Goal: Transaction & Acquisition: Purchase product/service

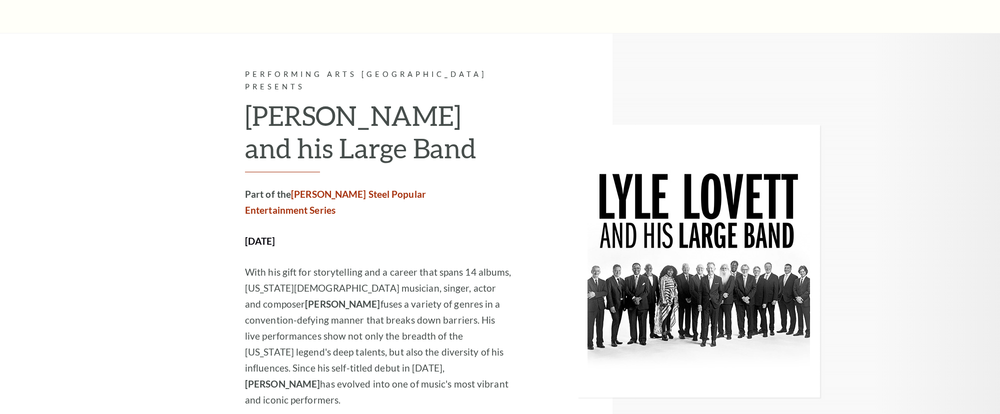
scroll to position [1958, 0]
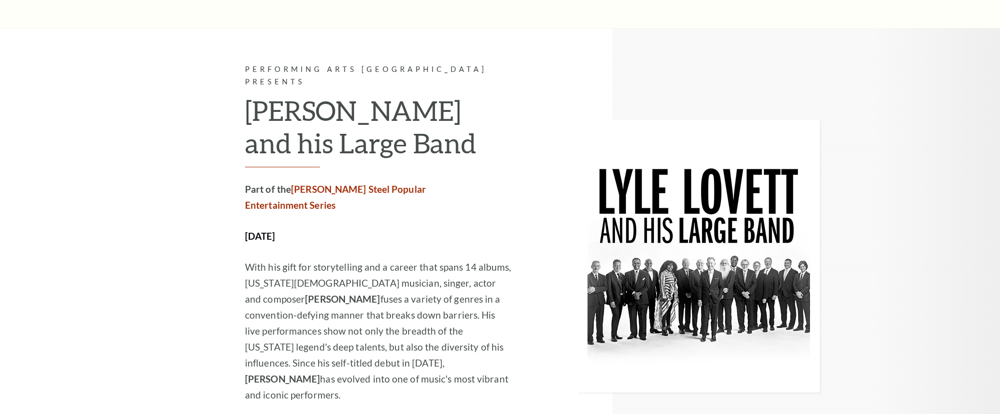
drag, startPoint x: 284, startPoint y: 314, endPoint x: 279, endPoint y: 311, distance: 5.8
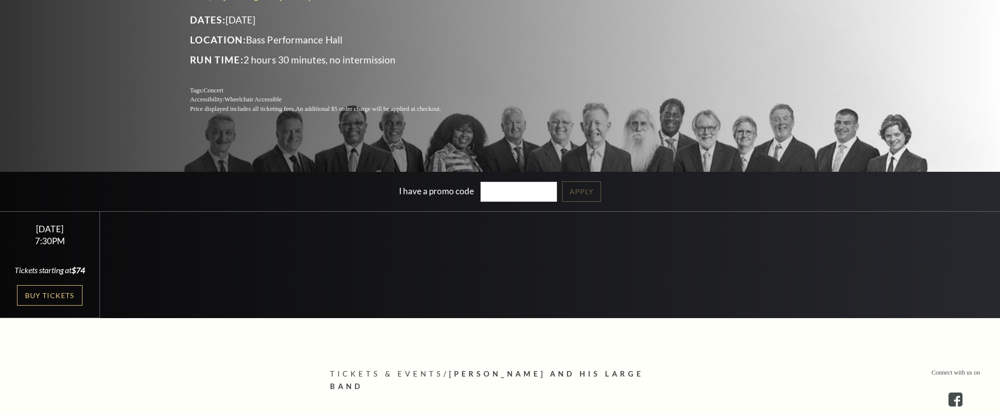
scroll to position [174, 0]
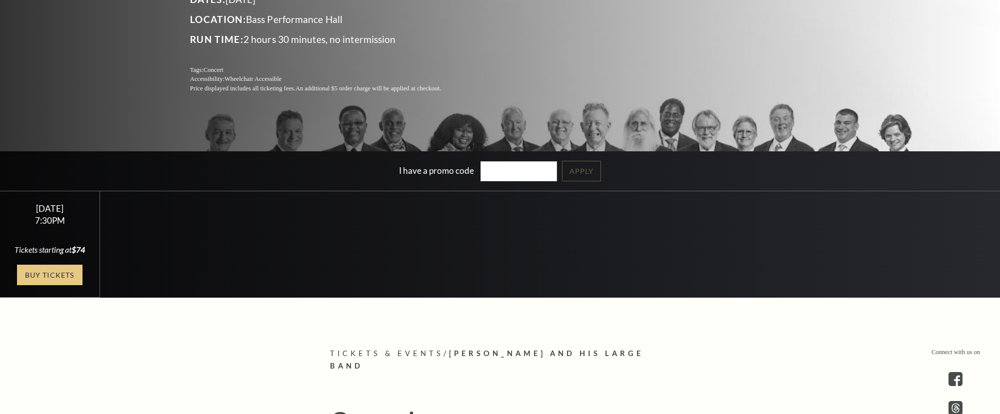
click at [69, 275] on link "Buy Tickets" at bounding box center [49, 275] width 65 height 20
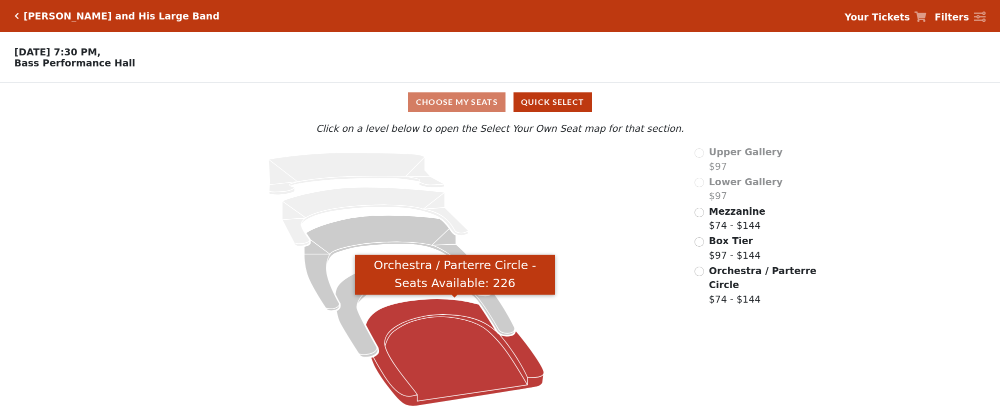
click at [434, 357] on icon "Orchestra / Parterre Circle - Seats Available: 226" at bounding box center [454, 352] width 178 height 107
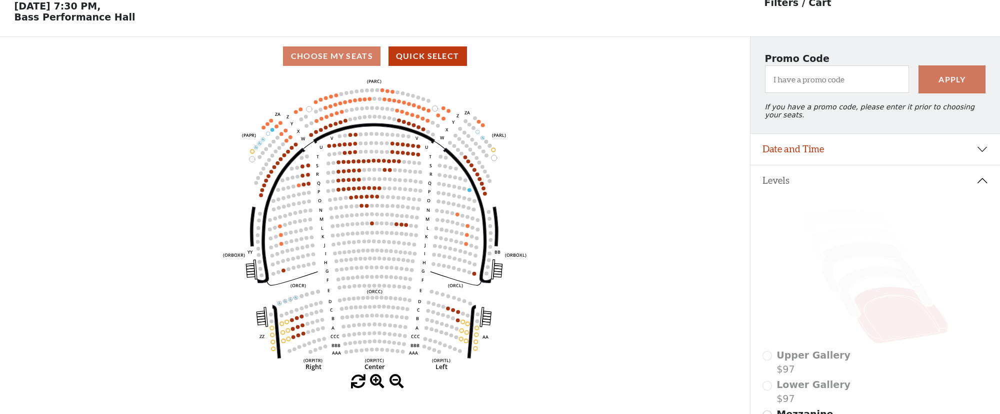
scroll to position [46, 0]
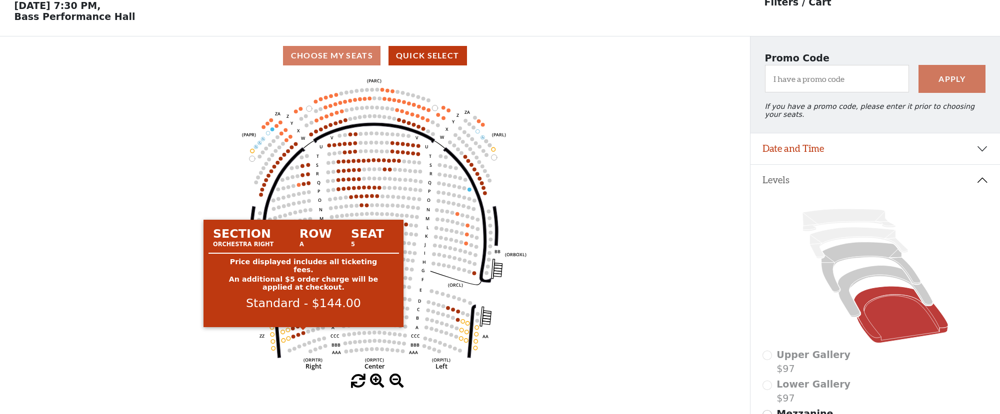
click at [303, 333] on circle at bounding box center [303, 333] width 4 height 4
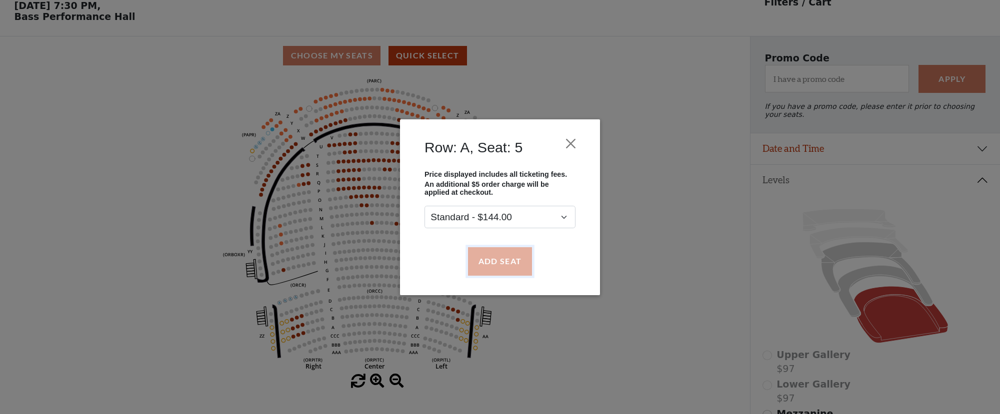
click at [495, 255] on button "Add Seat" at bounding box center [500, 261] width 64 height 28
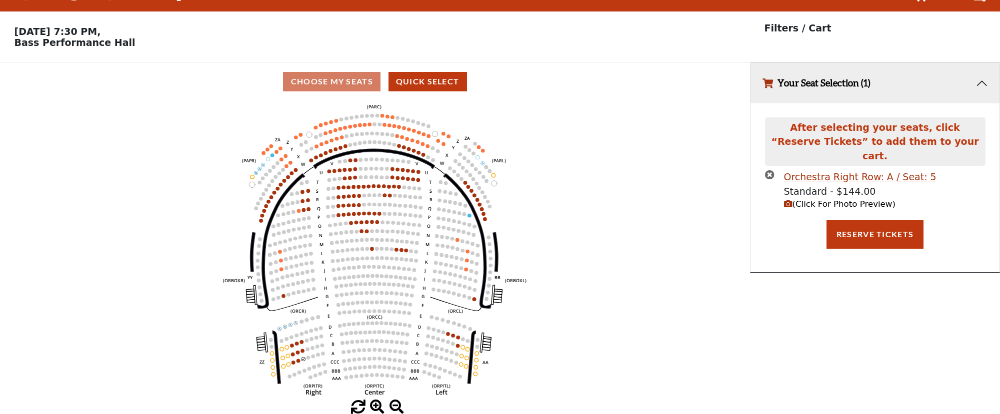
scroll to position [0, 0]
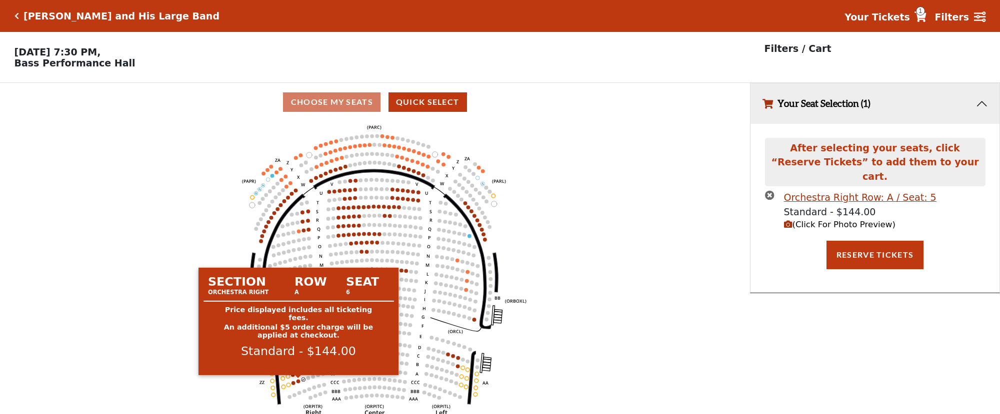
click at [299, 382] on circle at bounding box center [298, 381] width 4 height 4
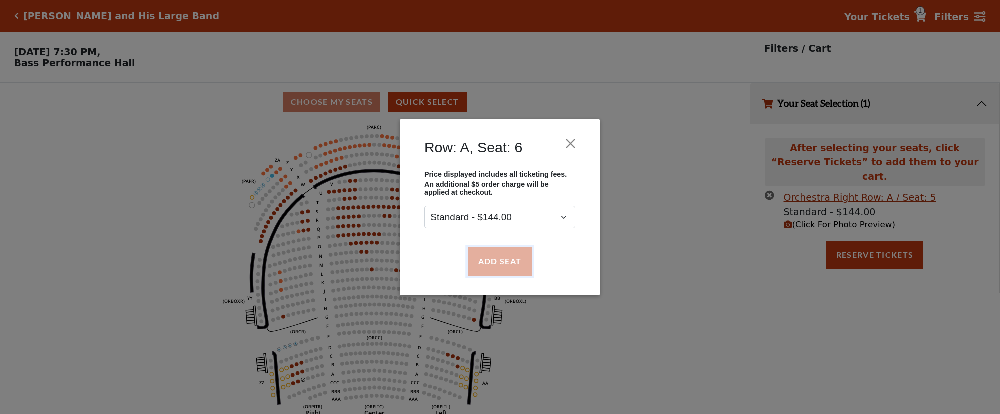
click at [482, 266] on button "Add Seat" at bounding box center [500, 261] width 64 height 28
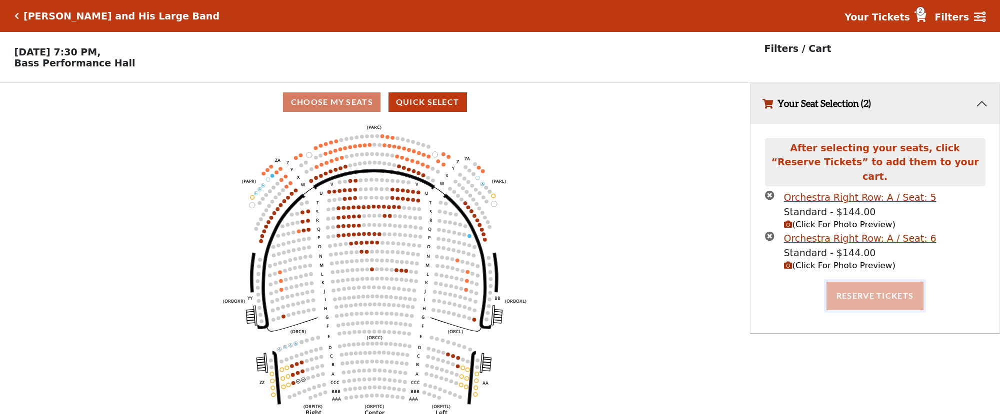
click at [849, 283] on button "Reserve Tickets" at bounding box center [874, 296] width 97 height 28
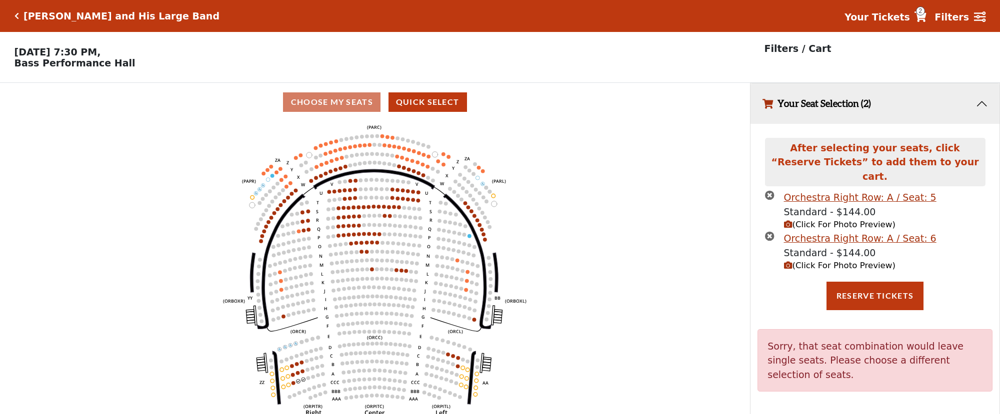
scroll to position [20, 0]
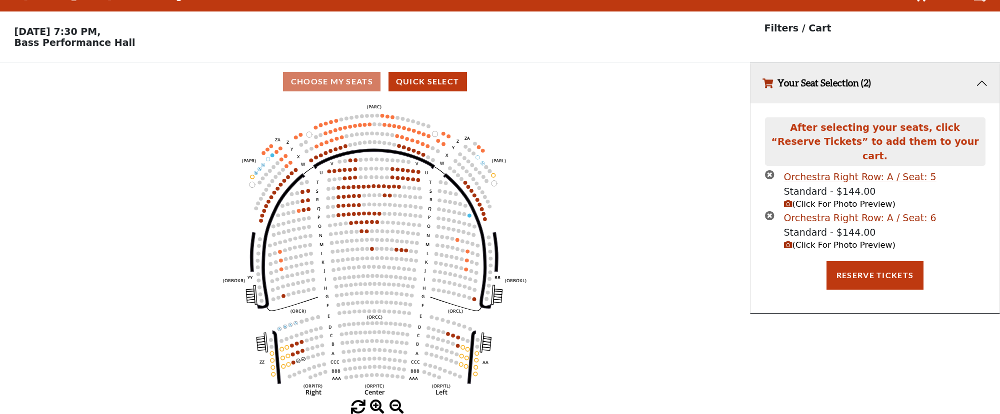
click at [768, 211] on icon "button" at bounding box center [769, 215] width 9 height 9
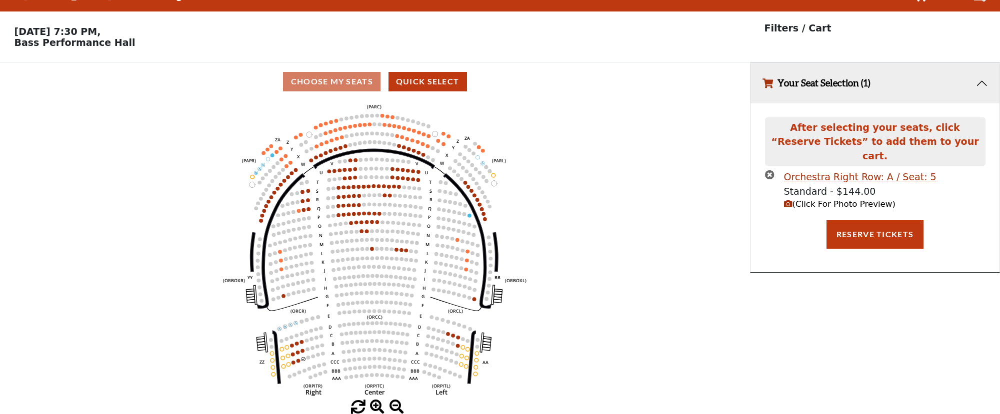
click at [766, 170] on icon "button" at bounding box center [769, 174] width 9 height 9
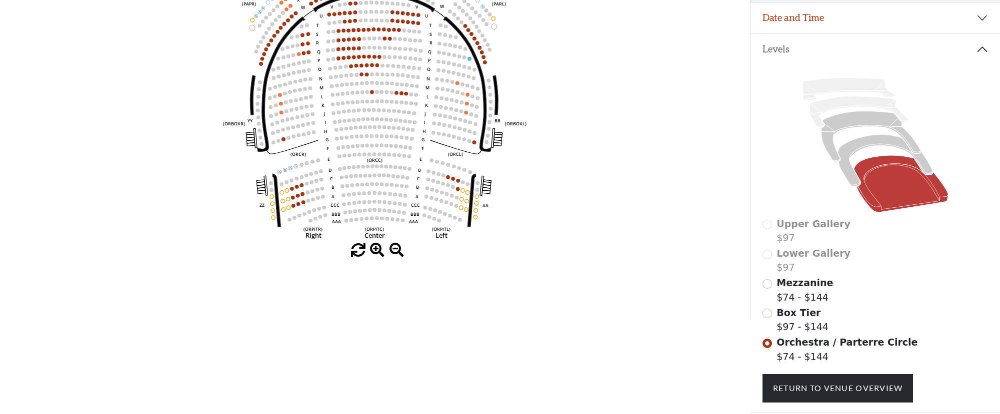
scroll to position [180, 0]
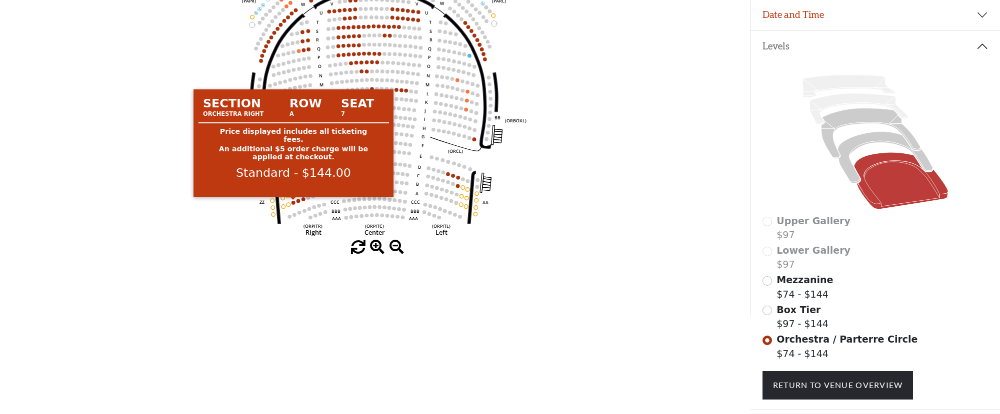
click at [292, 203] on circle at bounding box center [293, 203] width 4 height 4
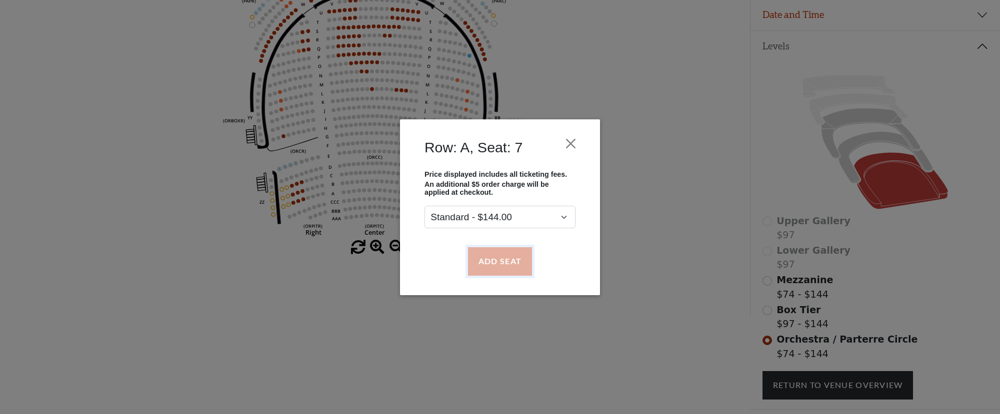
drag, startPoint x: 496, startPoint y: 256, endPoint x: 486, endPoint y: 253, distance: 10.0
click at [495, 256] on button "Add Seat" at bounding box center [500, 261] width 64 height 28
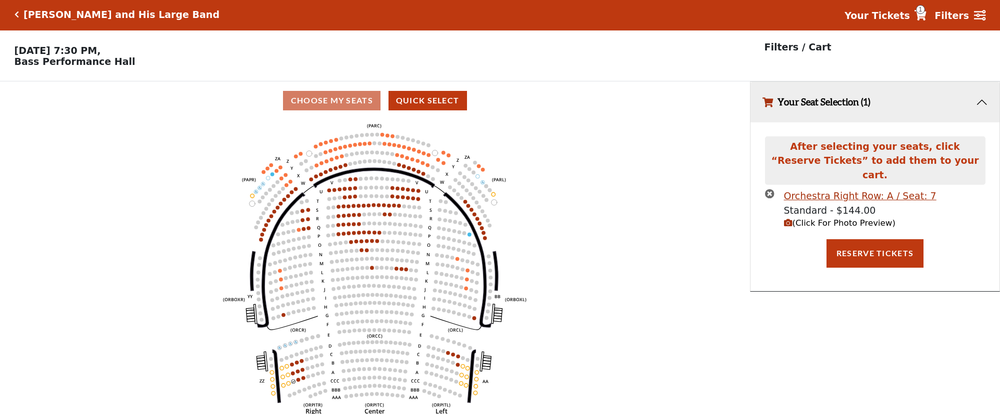
scroll to position [0, 0]
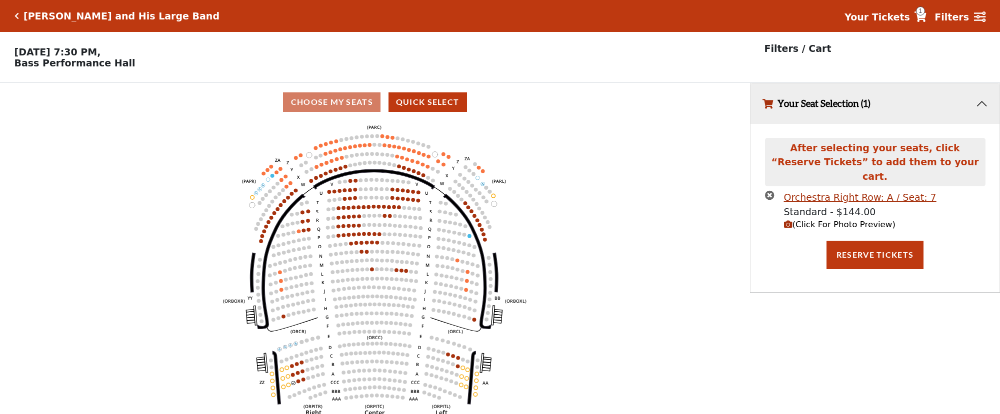
click at [297, 383] on use "Seat Selected" at bounding box center [298, 381] width 4 height 4
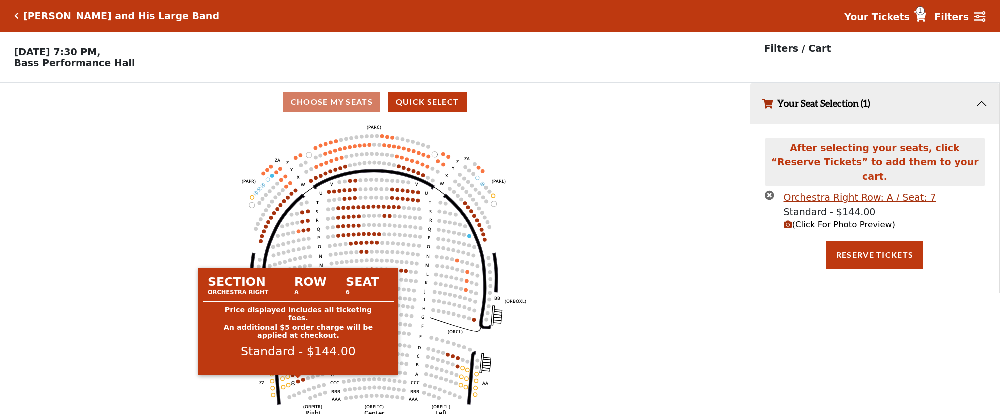
click at [298, 383] on circle at bounding box center [298, 381] width 4 height 4
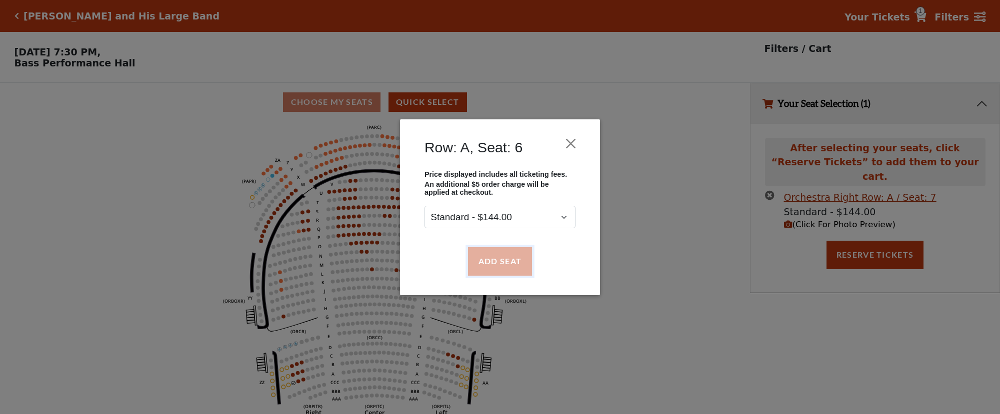
click at [497, 262] on button "Add Seat" at bounding box center [500, 261] width 64 height 28
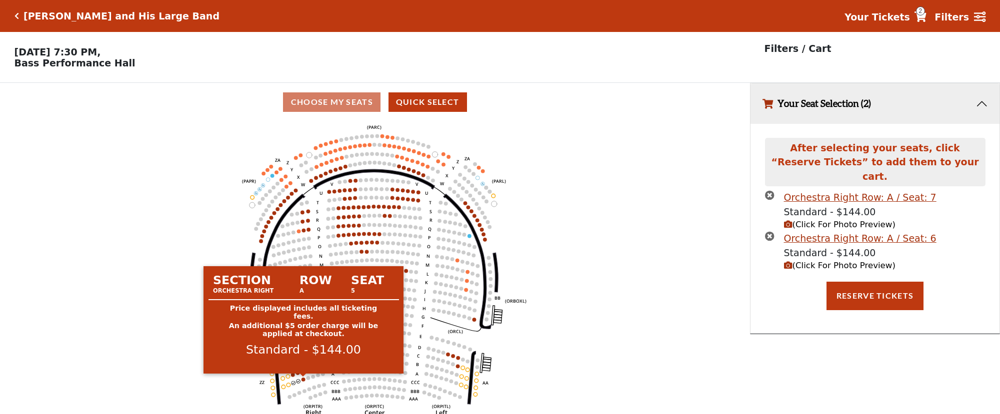
click at [304, 381] on circle at bounding box center [303, 380] width 4 height 4
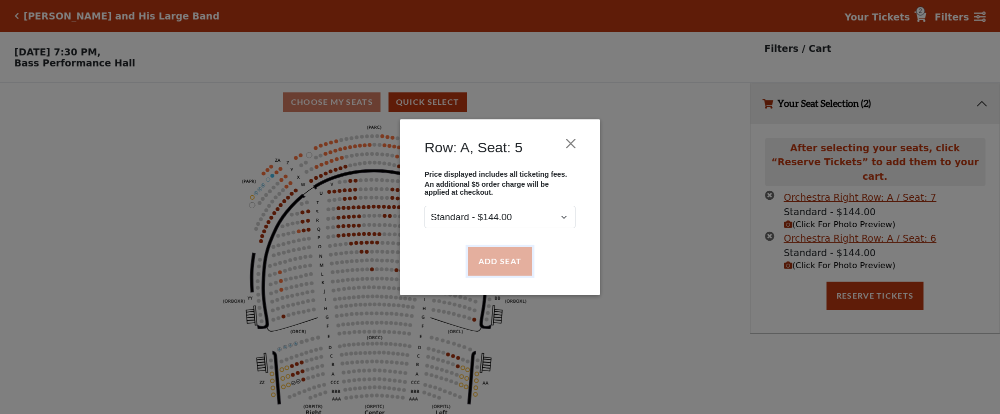
click at [518, 260] on button "Add Seat" at bounding box center [500, 261] width 64 height 28
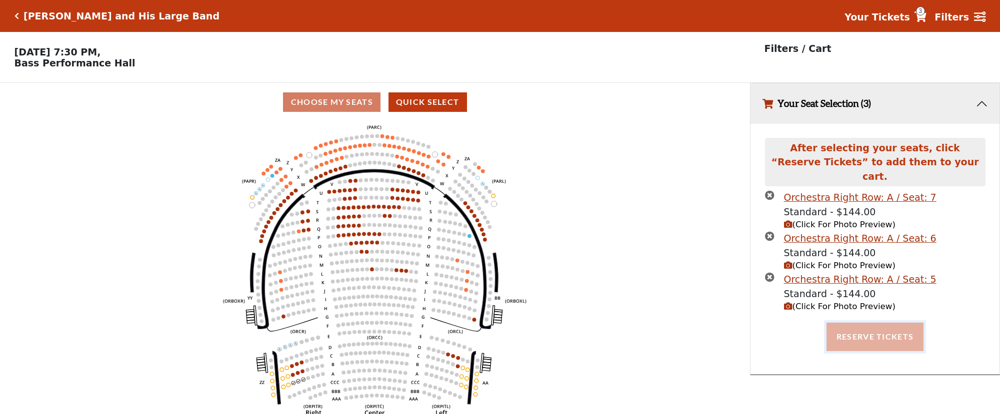
click at [851, 324] on button "Reserve Tickets" at bounding box center [874, 337] width 97 height 28
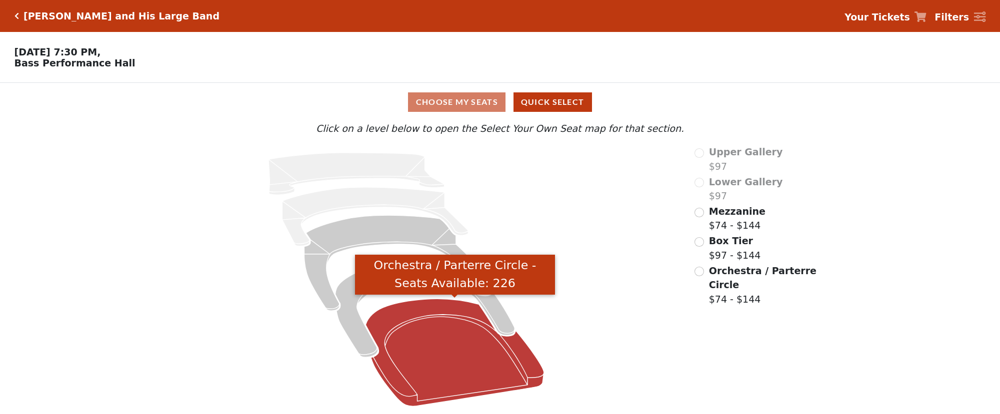
click at [420, 371] on icon "Orchestra / Parterre Circle - Seats Available: 226" at bounding box center [454, 352] width 178 height 107
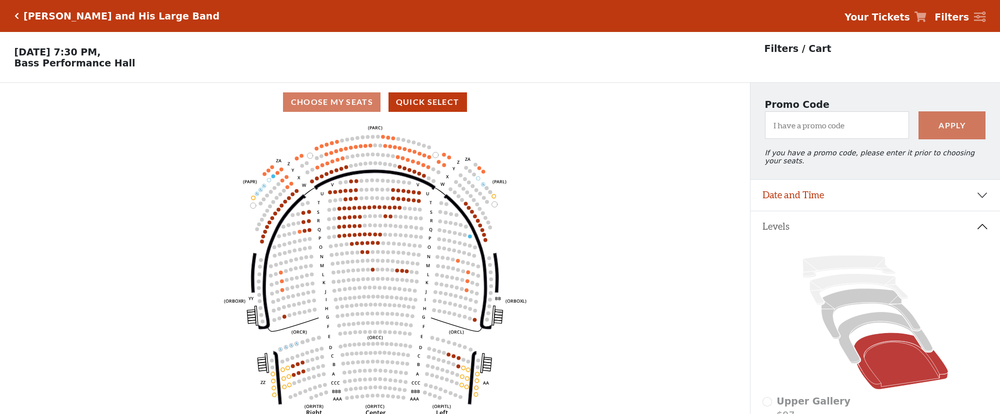
click at [19, 20] on div "Lyle Lovett and His Large Band" at bounding box center [119, 15] width 200 height 11
click at [19, 18] on div "Lyle Lovett and His Large Band" at bounding box center [119, 15] width 200 height 11
click at [19, 17] on div "Lyle Lovett and His Large Band" at bounding box center [119, 15] width 200 height 11
drag, startPoint x: 139, startPoint y: 161, endPoint x: 130, endPoint y: 156, distance: 10.5
click at [130, 156] on icon "Left (ORPITL) Right (ORPITR) Center (ORPITC) ZZ AA YY BB ZA ZA (ORCL) (ORCR) (O…" at bounding box center [374, 270] width 675 height 299
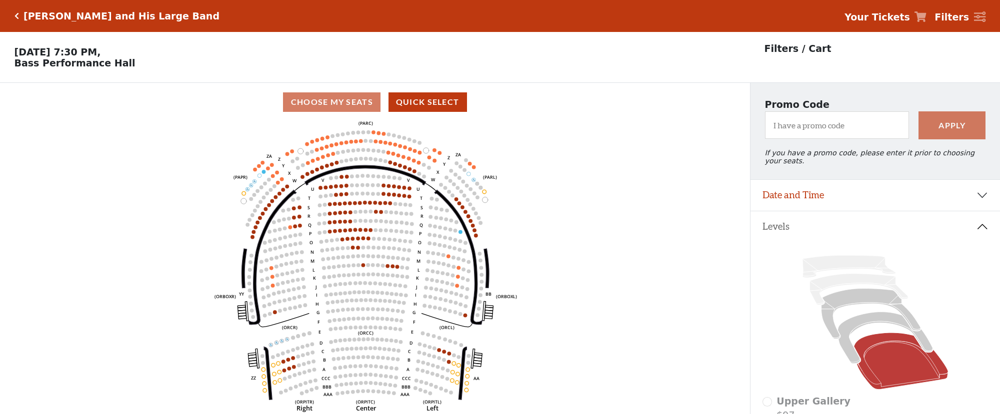
click at [14, 17] on icon "Click here to go back to filters" at bounding box center [16, 15] width 4 height 7
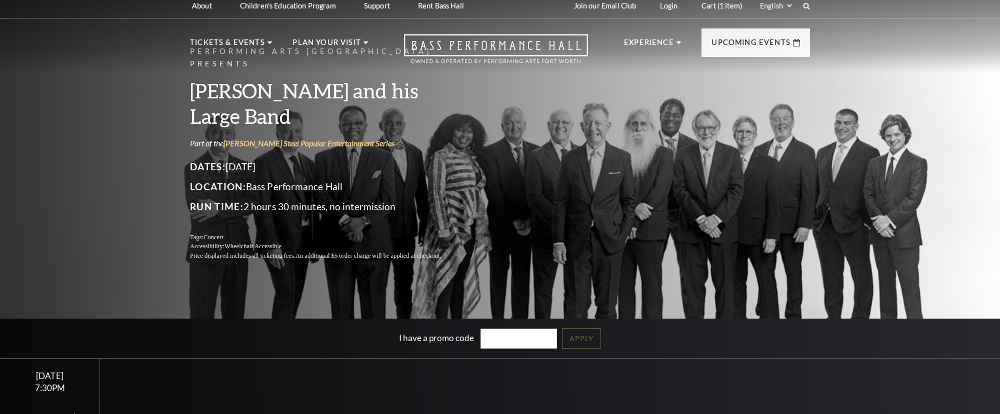
scroll to position [4, 0]
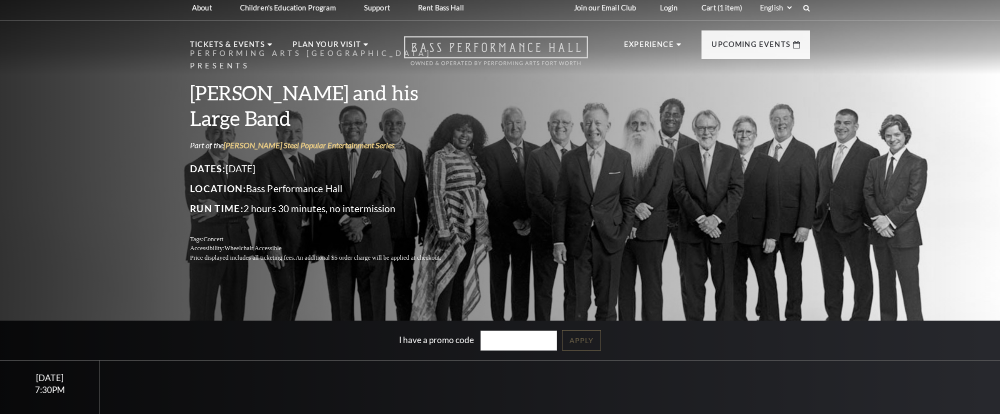
click at [497, 36] on icon at bounding box center [496, 50] width 184 height 29
